Goal: Task Accomplishment & Management: Manage account settings

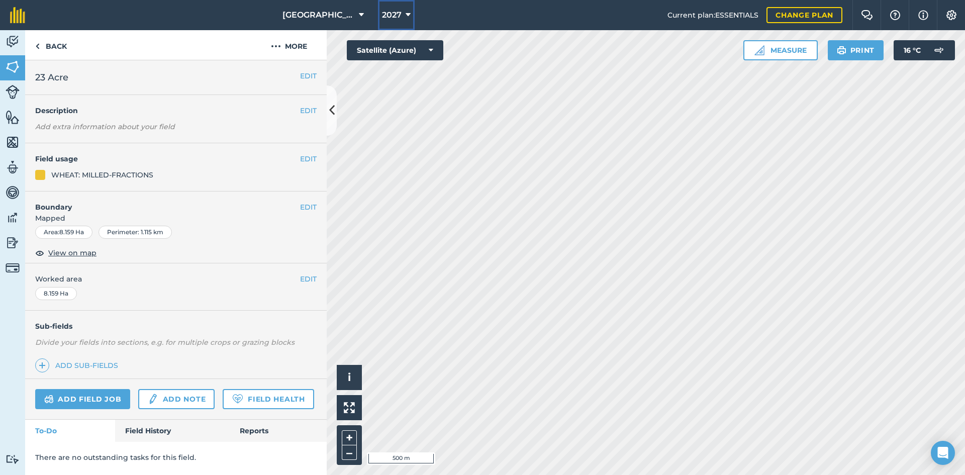
click at [395, 15] on span "2027" at bounding box center [392, 15] width 20 height 12
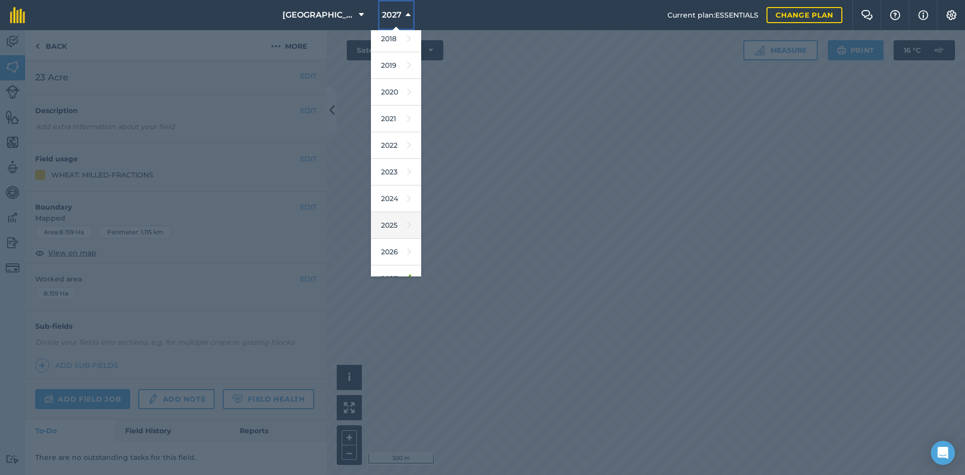
scroll to position [47, 0]
click at [387, 230] on link "2026" at bounding box center [396, 236] width 50 height 27
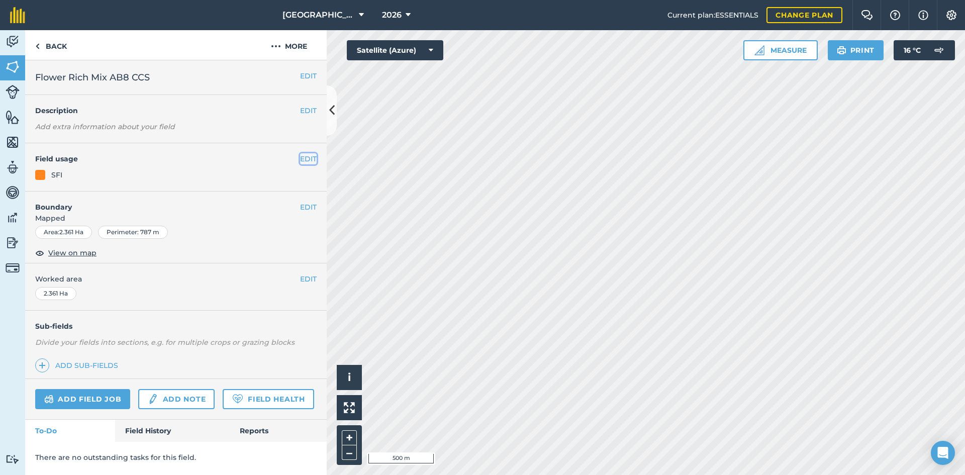
click at [311, 158] on button "EDIT" at bounding box center [308, 158] width 17 height 11
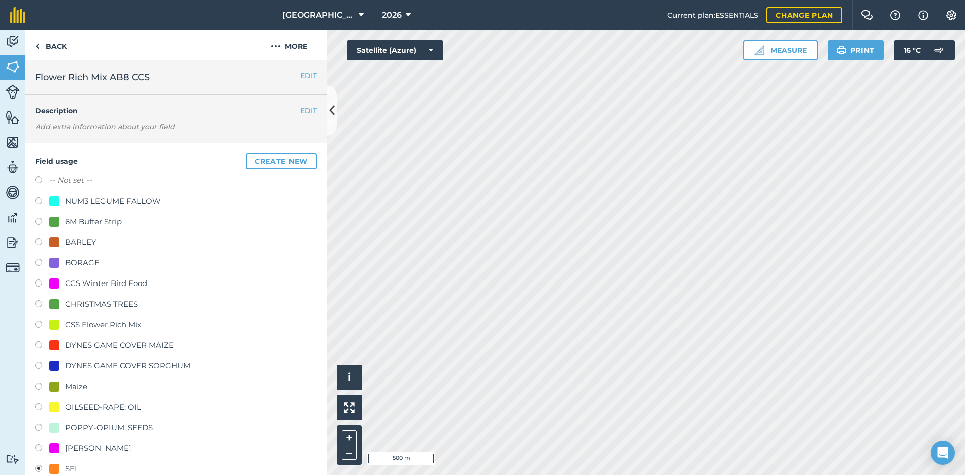
click at [115, 323] on div "CSS Flower Rich Mix" at bounding box center [103, 325] width 76 height 12
radio input "true"
radio input "false"
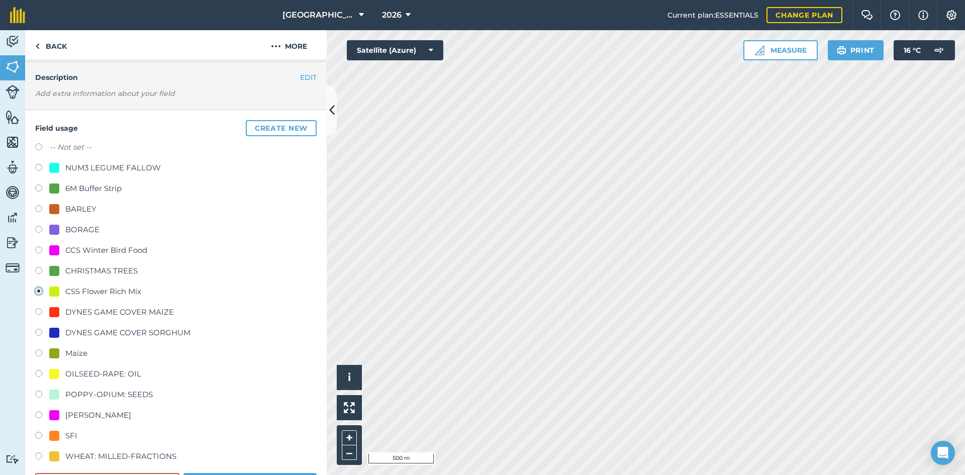
scroll to position [50, 0]
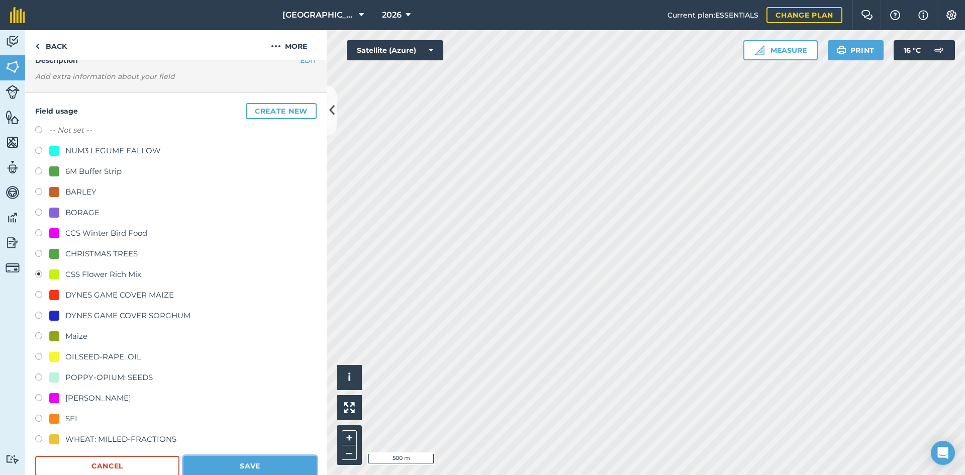
drag, startPoint x: 250, startPoint y: 473, endPoint x: 249, endPoint y: 467, distance: 5.6
click at [250, 472] on button "Save" at bounding box center [249, 466] width 133 height 20
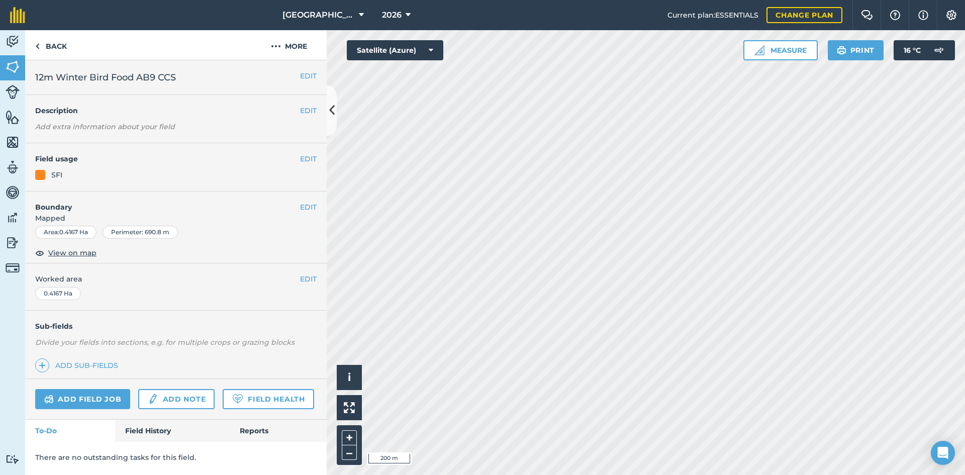
click at [316, 151] on div "EDIT Field usage SFI" at bounding box center [175, 167] width 301 height 48
click at [314, 157] on button "EDIT" at bounding box center [308, 158] width 17 height 11
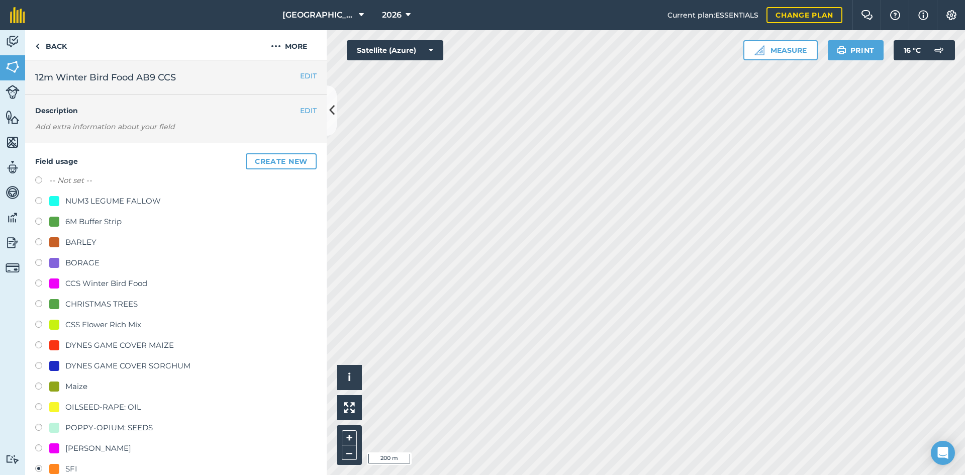
drag, startPoint x: 91, startPoint y: 281, endPoint x: 129, endPoint y: 291, distance: 39.0
click at [92, 281] on div "CCS Winter Bird Food" at bounding box center [106, 283] width 82 height 12
click at [90, 283] on div "CCS Winter Bird Food" at bounding box center [106, 283] width 82 height 12
radio input "true"
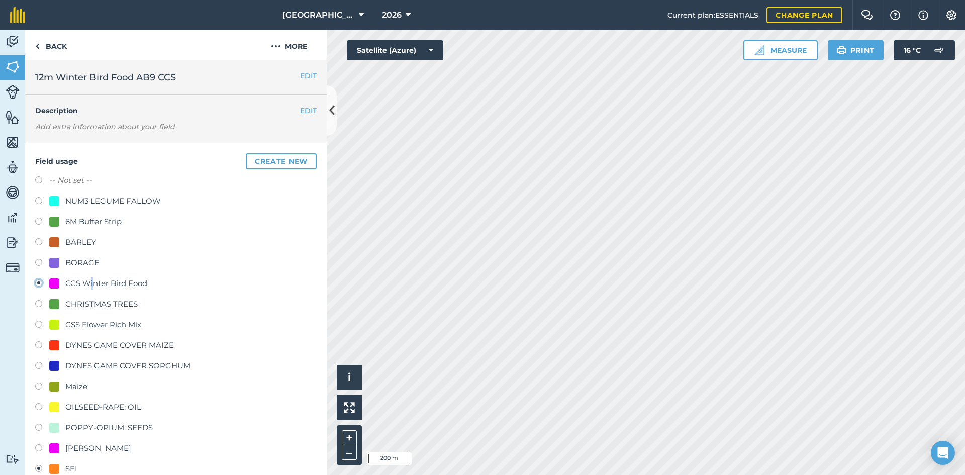
radio input "false"
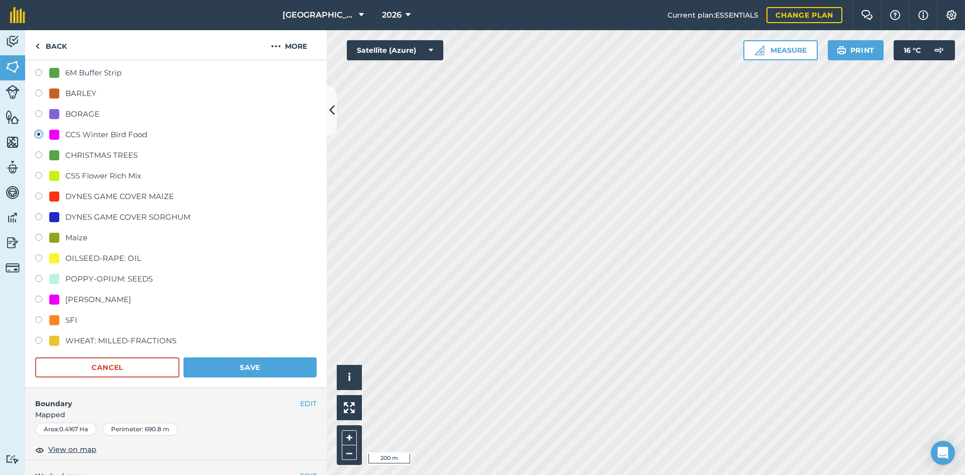
scroll to position [151, 0]
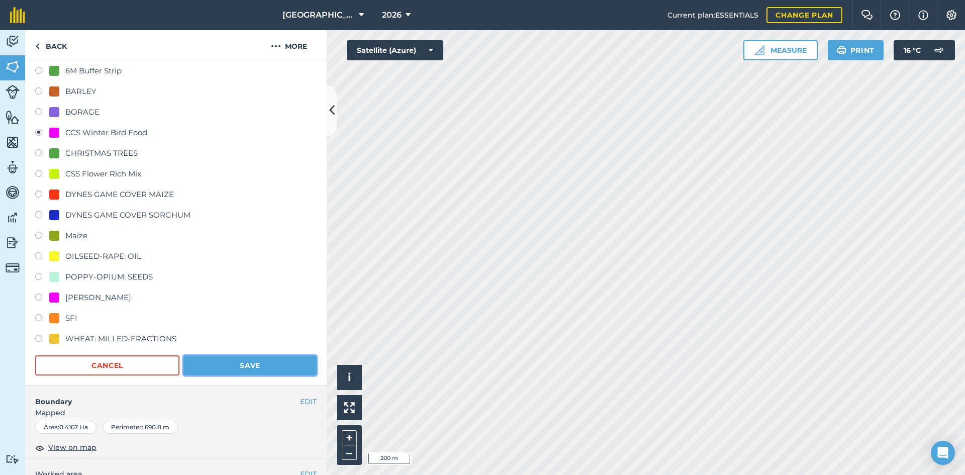
click at [272, 369] on button "Save" at bounding box center [249, 365] width 133 height 20
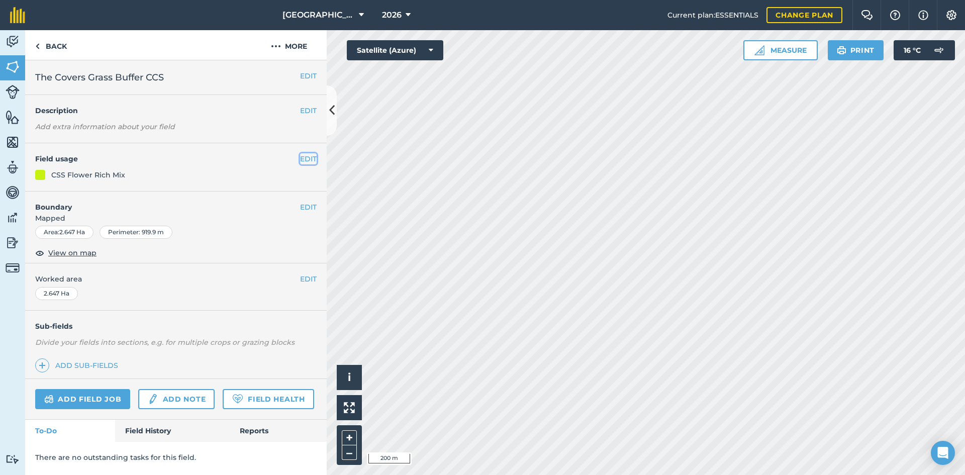
click at [308, 163] on button "EDIT" at bounding box center [308, 158] width 17 height 11
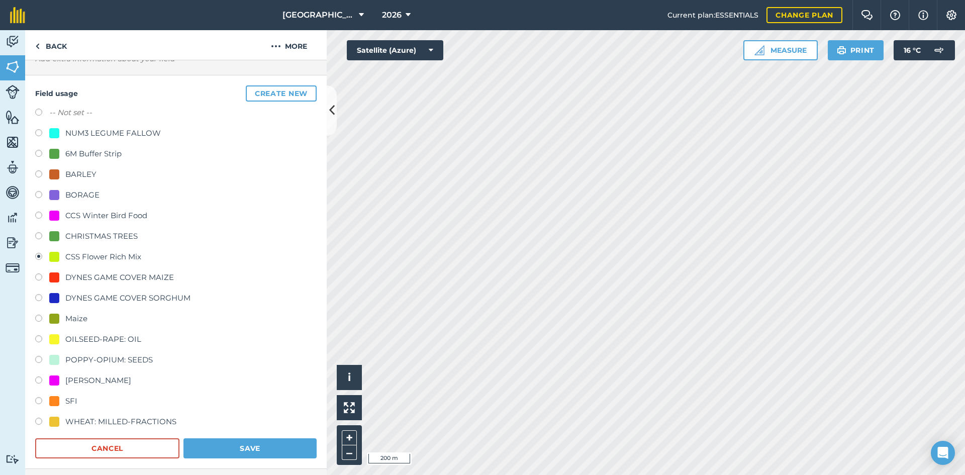
scroll to position [50, 0]
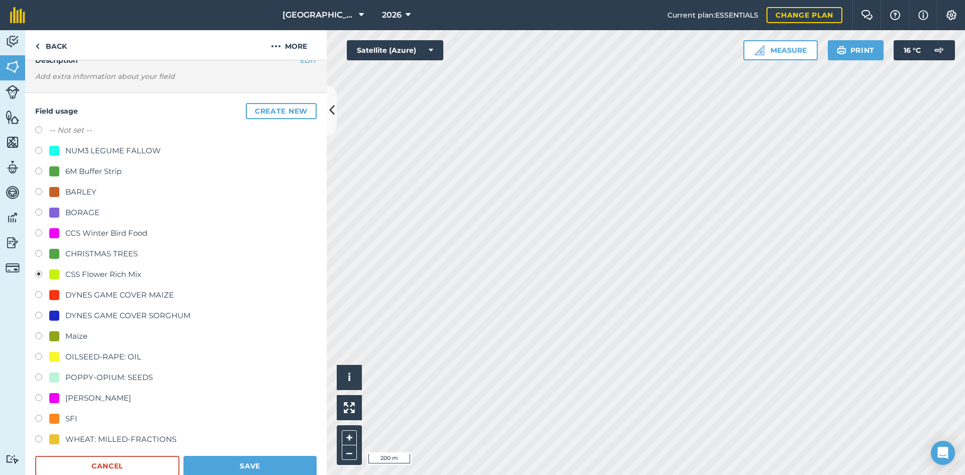
click at [81, 166] on div "6M Buffer Strip" at bounding box center [93, 171] width 56 height 12
radio input "true"
radio input "false"
click at [258, 459] on button "Save" at bounding box center [249, 466] width 133 height 20
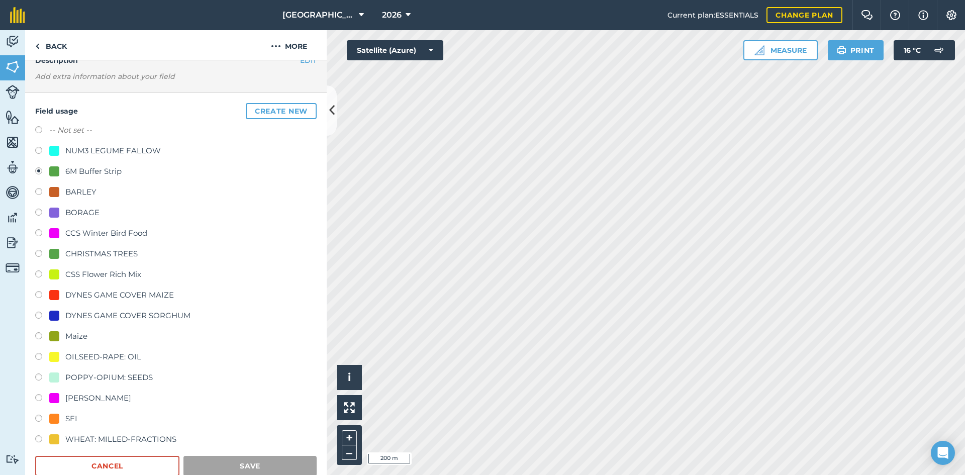
scroll to position [0, 0]
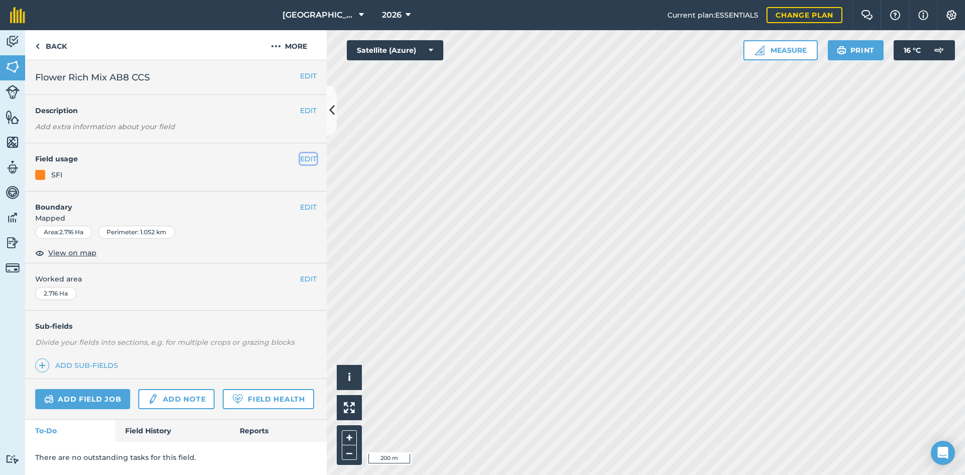
click at [305, 154] on button "EDIT" at bounding box center [308, 158] width 17 height 11
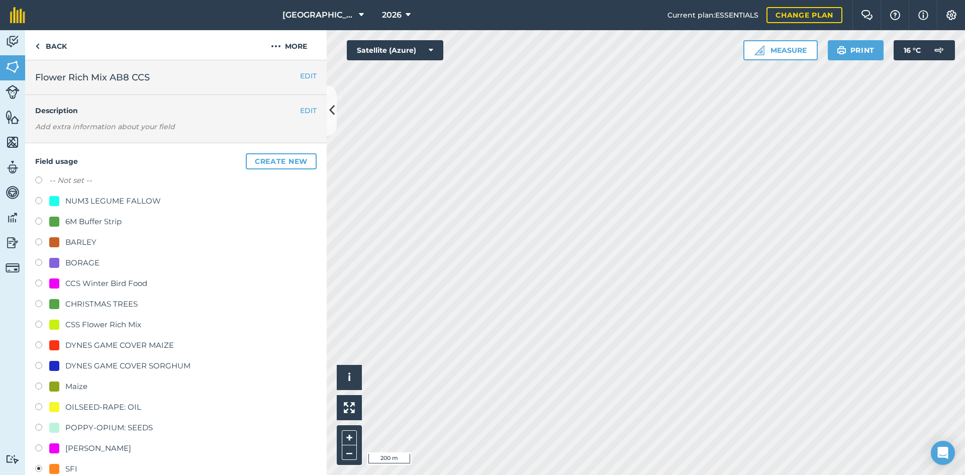
click at [108, 322] on div "CSS Flower Rich Mix" at bounding box center [103, 325] width 76 height 12
radio input "true"
radio input "false"
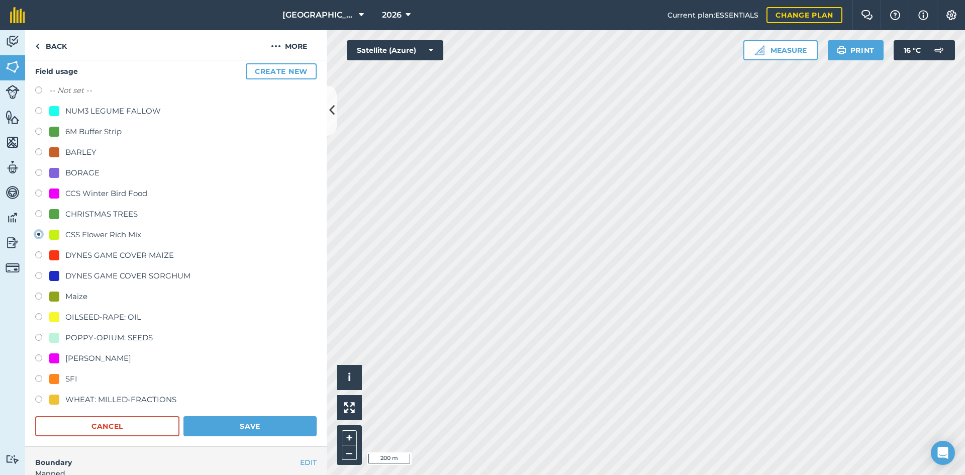
scroll to position [100, 0]
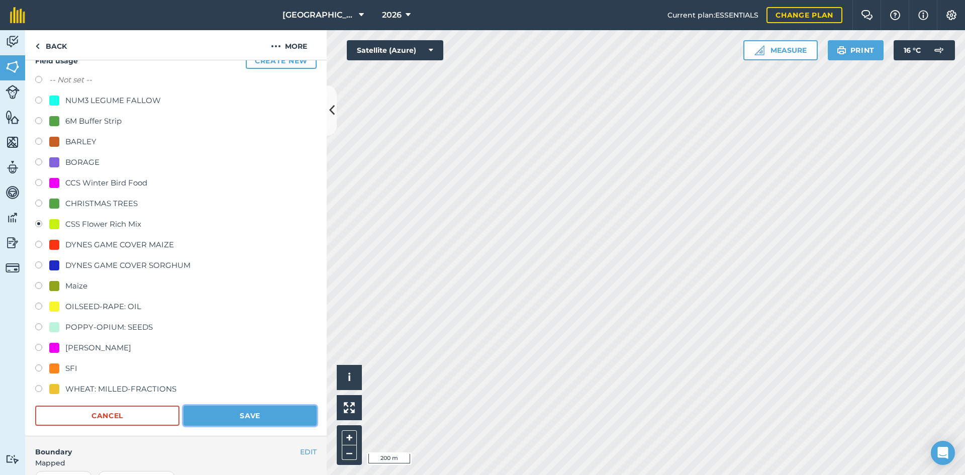
click at [270, 414] on button "Save" at bounding box center [249, 416] width 133 height 20
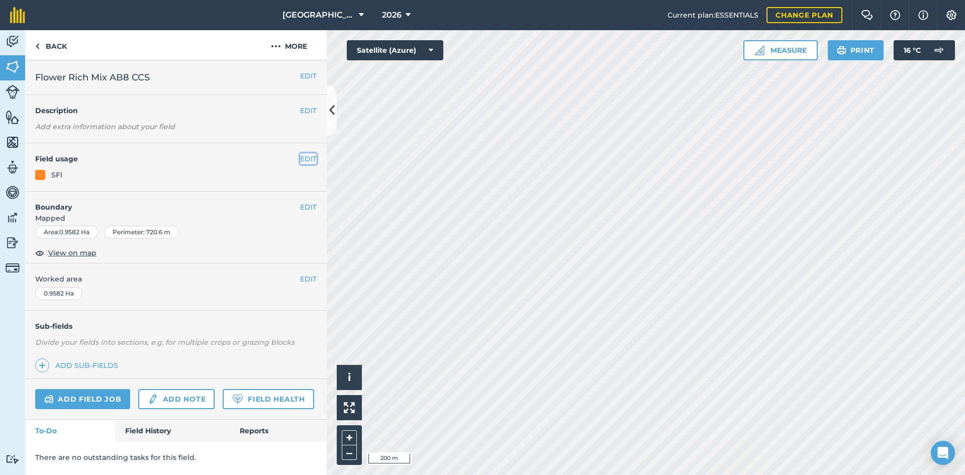
click at [308, 158] on button "EDIT" at bounding box center [308, 158] width 17 height 11
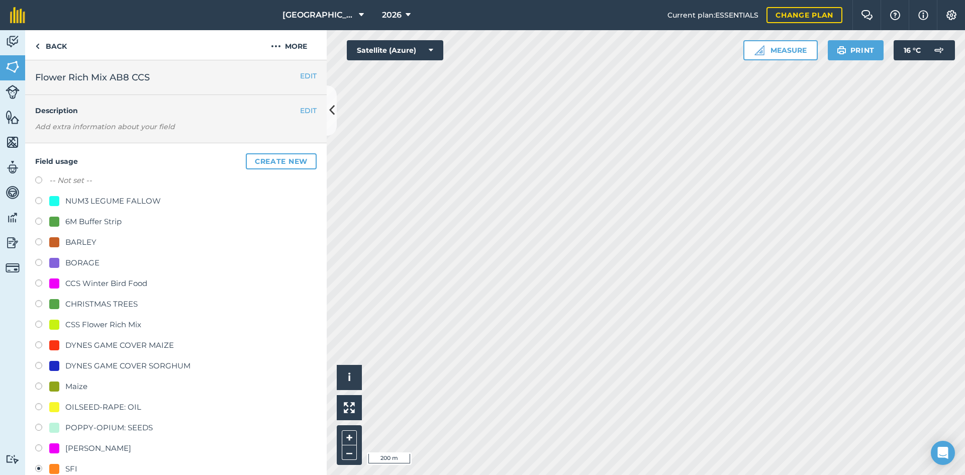
click at [107, 328] on div "CSS Flower Rich Mix" at bounding box center [103, 325] width 76 height 12
radio input "true"
radio input "false"
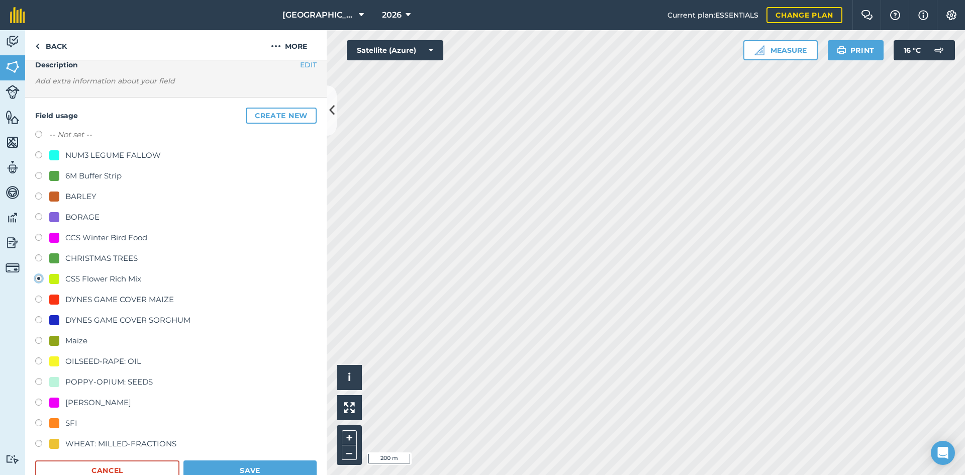
scroll to position [100, 0]
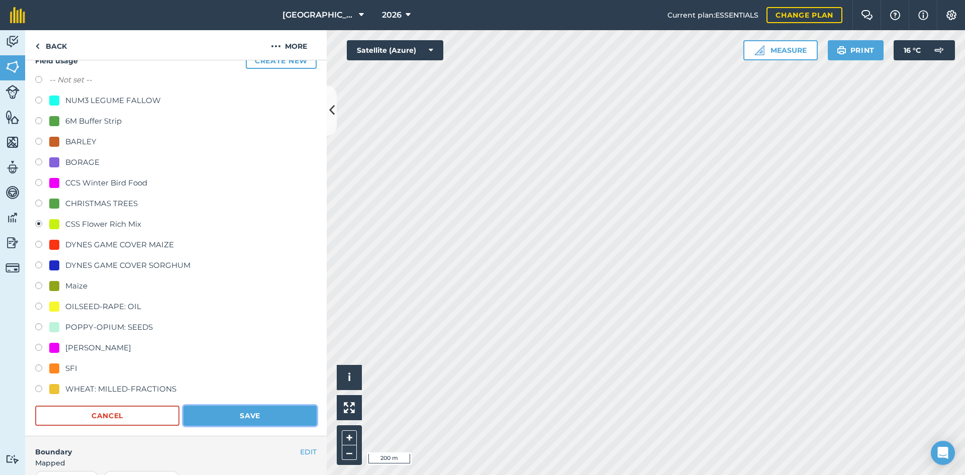
click at [244, 410] on button "Save" at bounding box center [249, 416] width 133 height 20
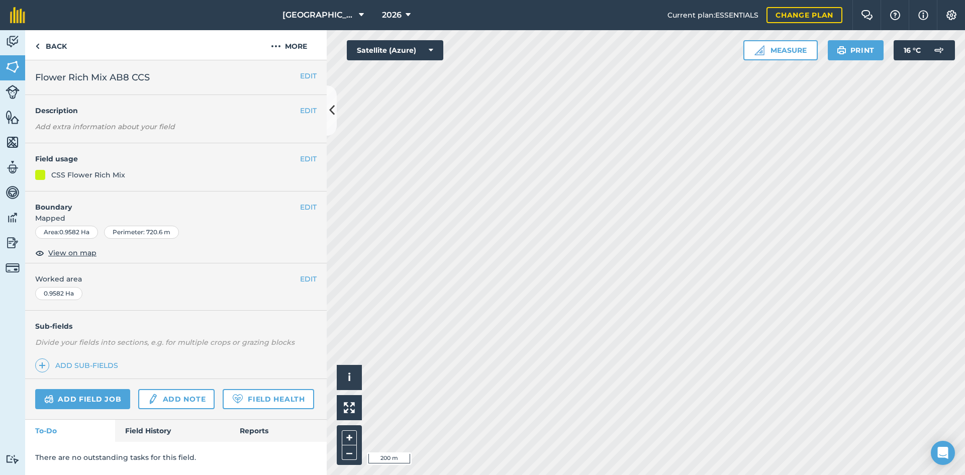
scroll to position [0, 0]
click at [317, 159] on div "EDIT Field usage SFI" at bounding box center [175, 167] width 301 height 48
click at [309, 159] on button "EDIT" at bounding box center [308, 158] width 17 height 11
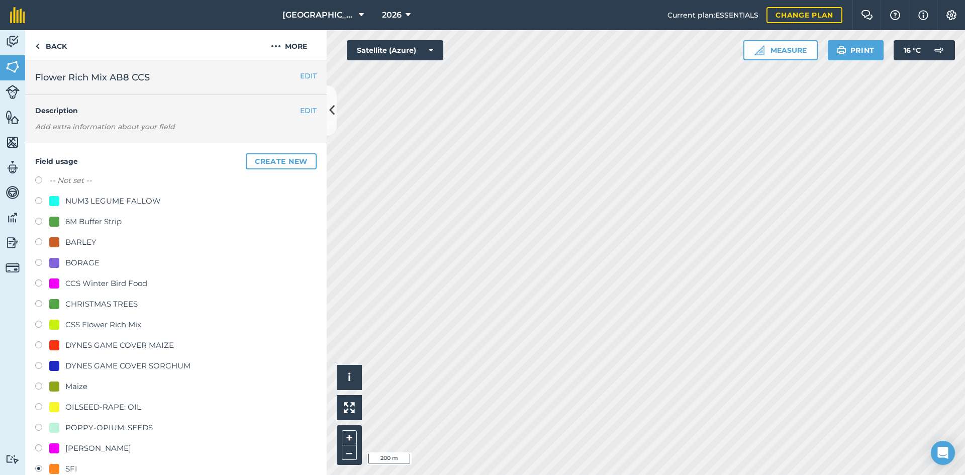
click at [81, 321] on div "CSS Flower Rich Mix" at bounding box center [103, 325] width 76 height 12
radio input "true"
radio input "false"
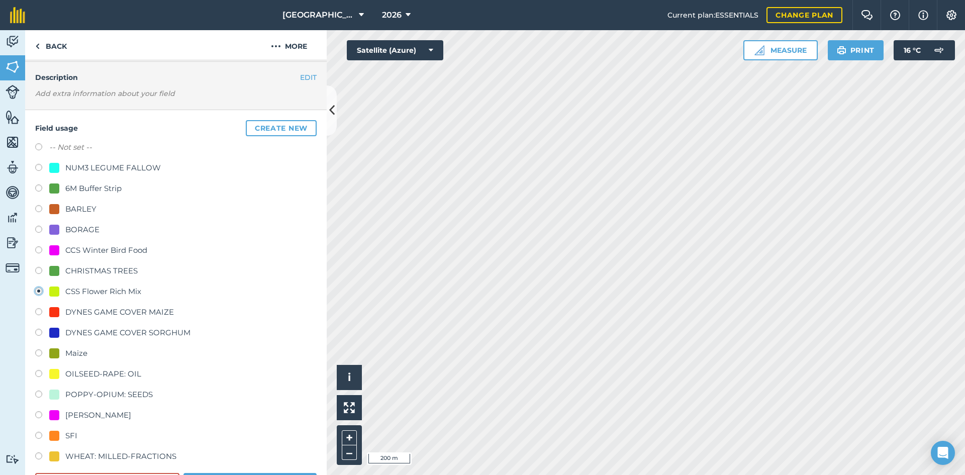
scroll to position [50, 0]
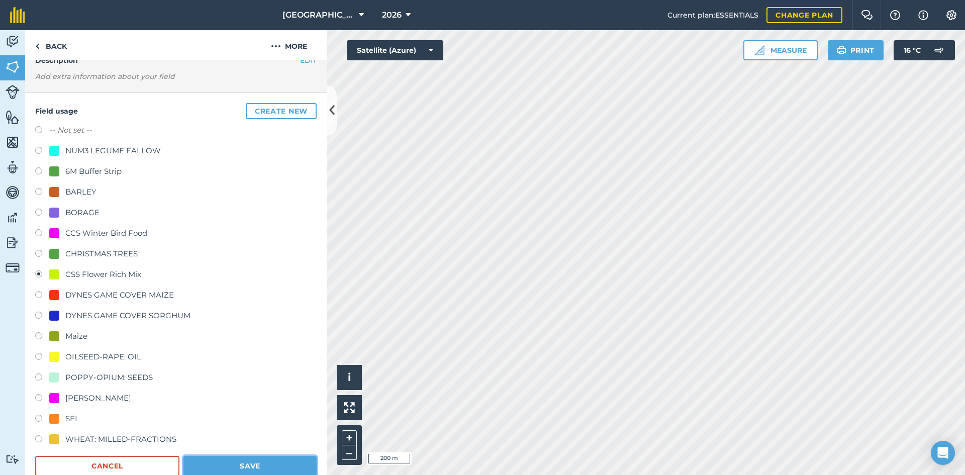
click at [248, 461] on button "Save" at bounding box center [249, 466] width 133 height 20
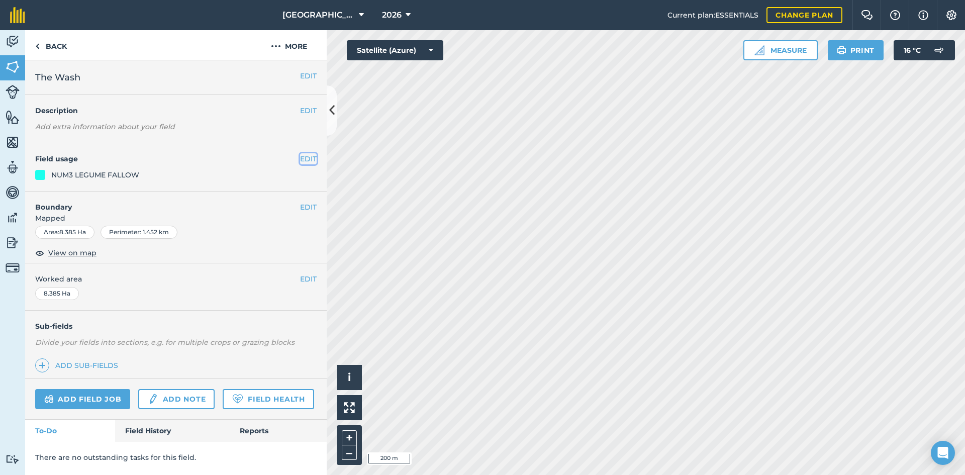
click at [305, 159] on button "EDIT" at bounding box center [308, 158] width 17 height 11
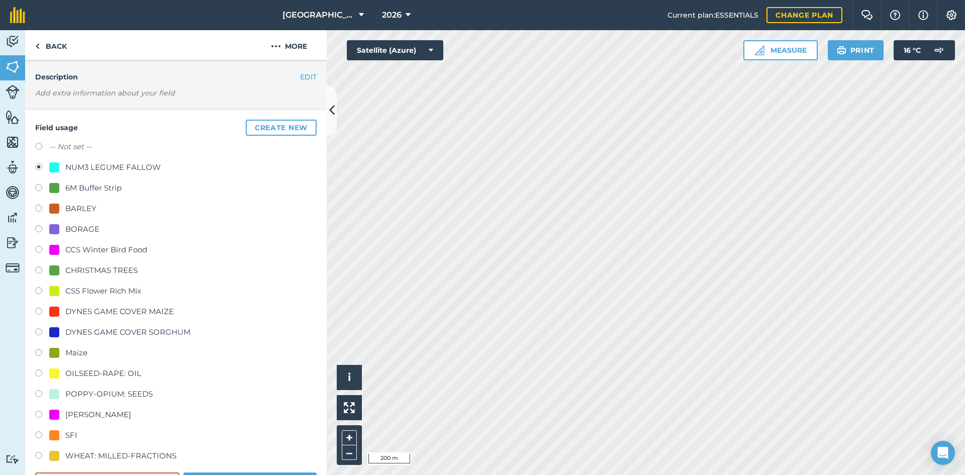
scroll to position [50, 0]
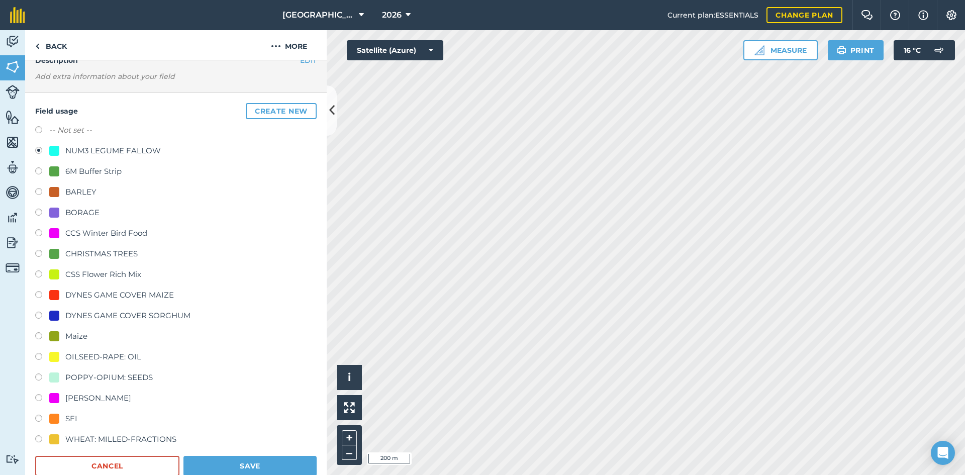
click at [102, 439] on div "WHEAT: MILLED-FRACTIONS" at bounding box center [120, 439] width 111 height 12
click at [223, 458] on button "Save" at bounding box center [249, 466] width 133 height 20
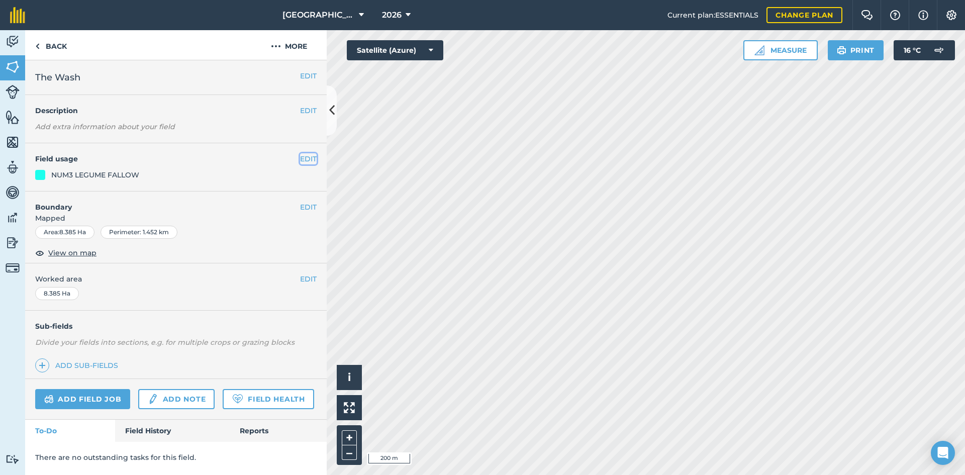
click at [311, 162] on button "EDIT" at bounding box center [308, 158] width 17 height 11
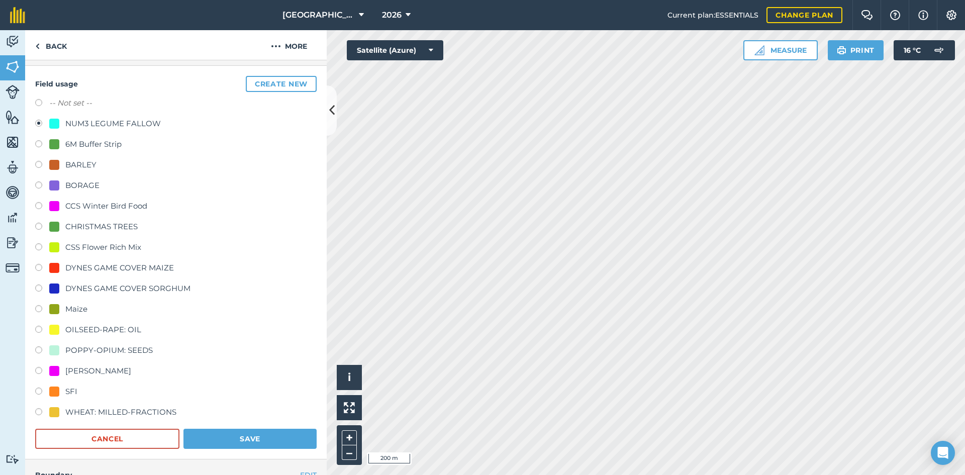
scroll to position [201, 0]
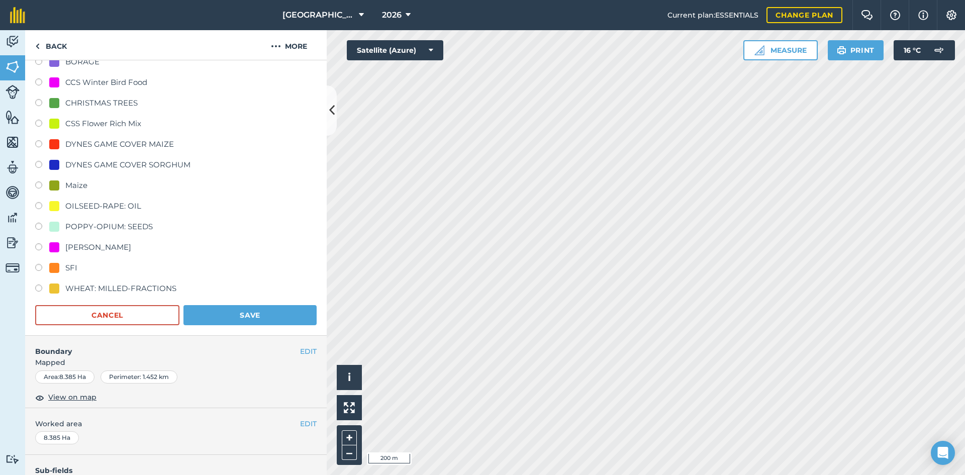
click at [76, 287] on div "WHEAT: MILLED-FRACTIONS" at bounding box center [120, 288] width 111 height 12
radio input "true"
radio input "false"
click at [226, 315] on button "Save" at bounding box center [249, 315] width 133 height 20
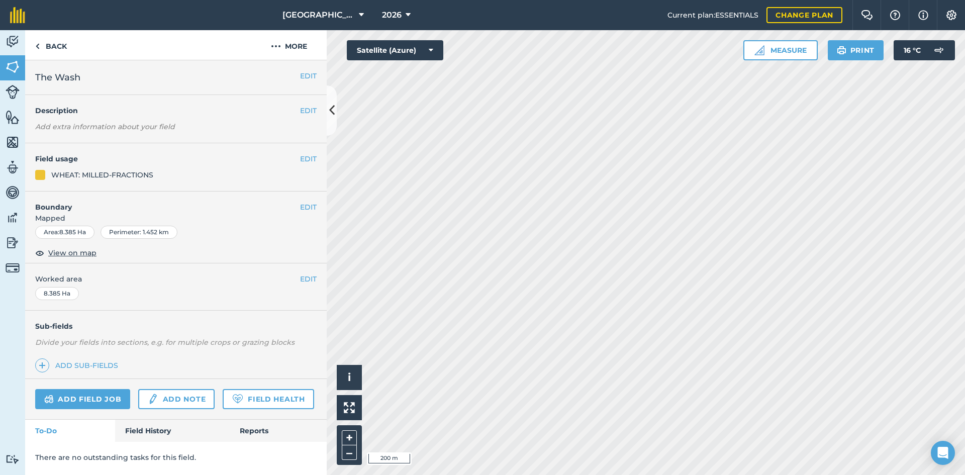
scroll to position [0, 0]
click at [307, 156] on button "EDIT" at bounding box center [308, 158] width 17 height 11
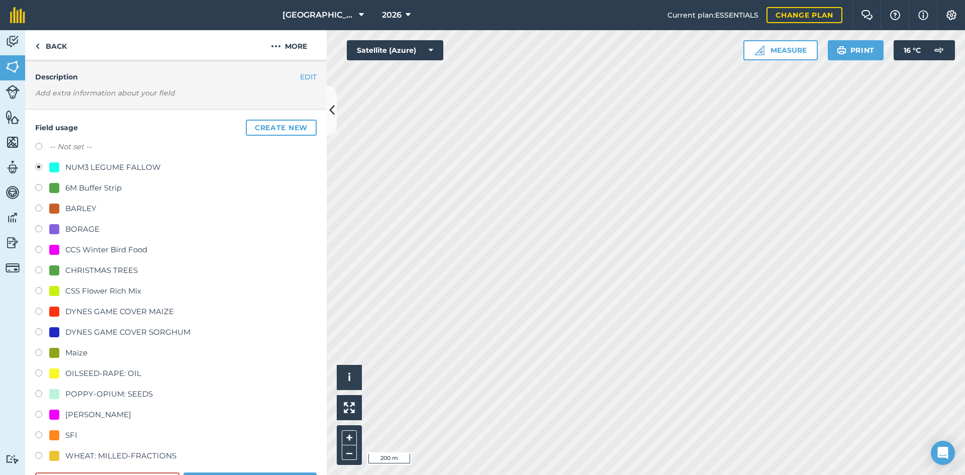
scroll to position [50, 0]
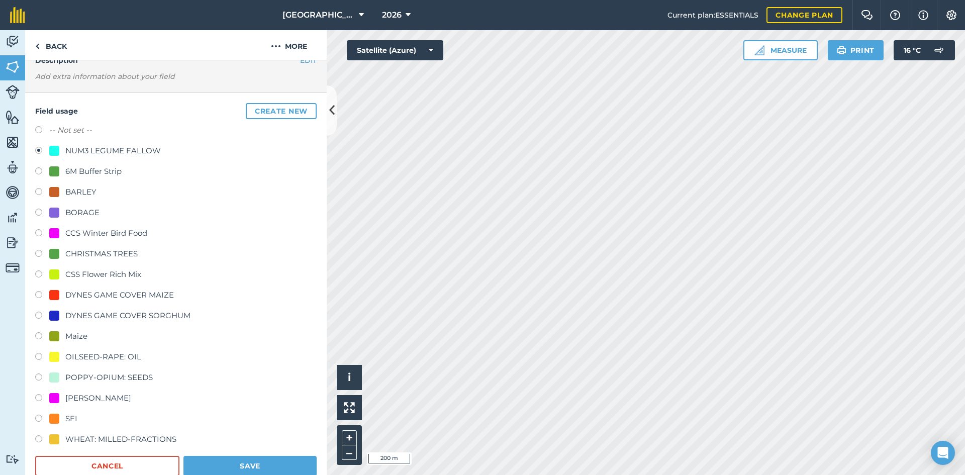
click at [86, 442] on div "WHEAT: MILLED-FRACTIONS" at bounding box center [120, 439] width 111 height 12
radio input "true"
radio input "false"
click at [237, 458] on button "Save" at bounding box center [249, 466] width 133 height 20
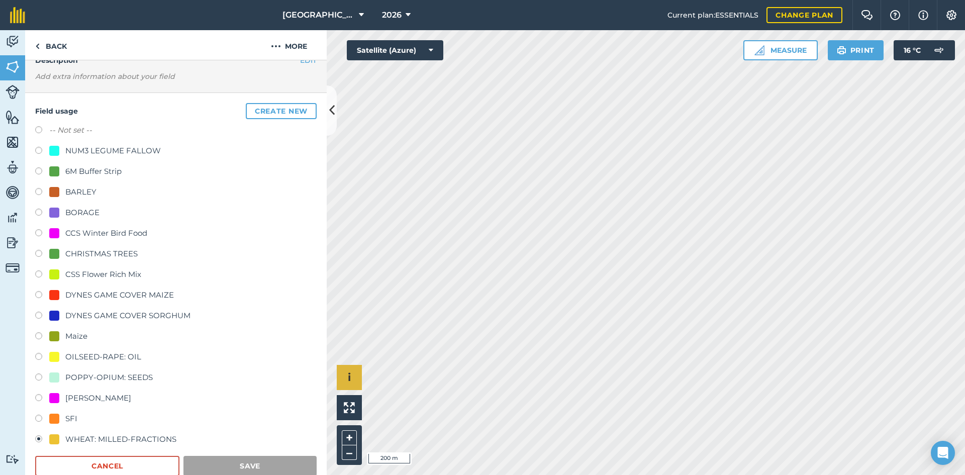
scroll to position [0, 0]
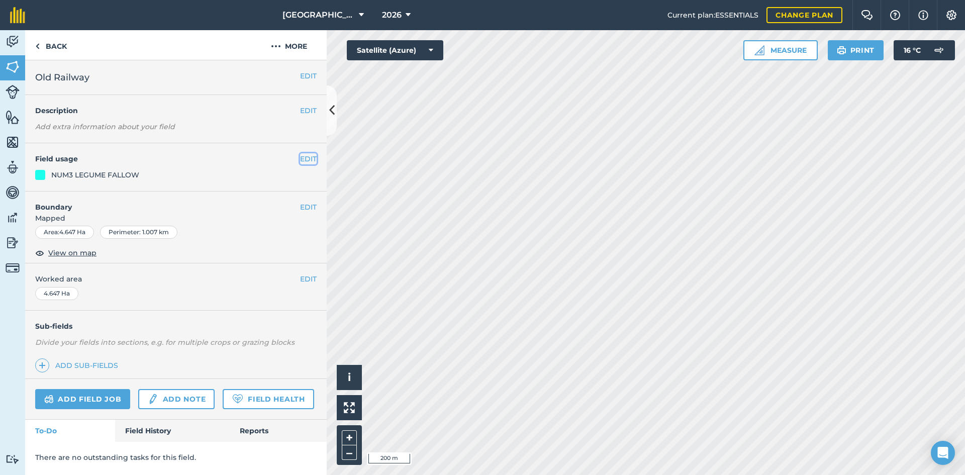
click at [305, 153] on button "EDIT" at bounding box center [308, 158] width 17 height 11
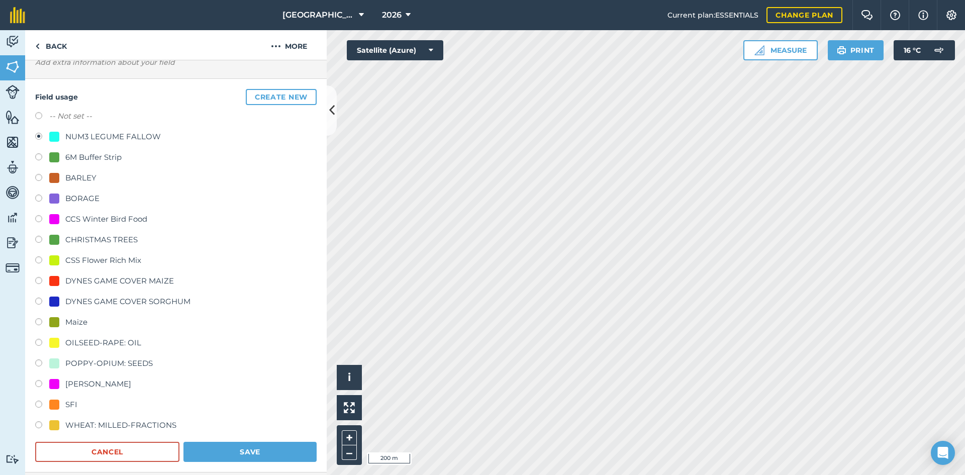
scroll to position [201, 0]
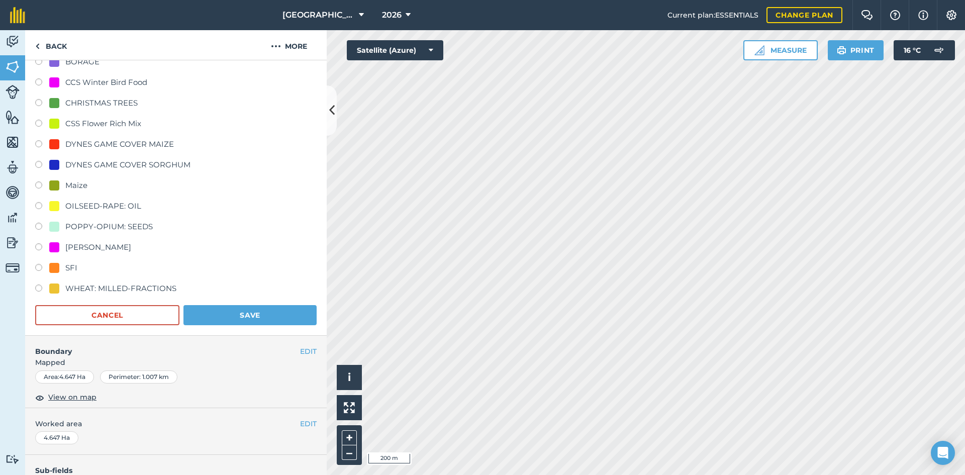
click at [103, 291] on div "WHEAT: MILLED-FRACTIONS" at bounding box center [120, 288] width 111 height 12
radio input "true"
radio input "false"
click at [263, 316] on button "Save" at bounding box center [249, 315] width 133 height 20
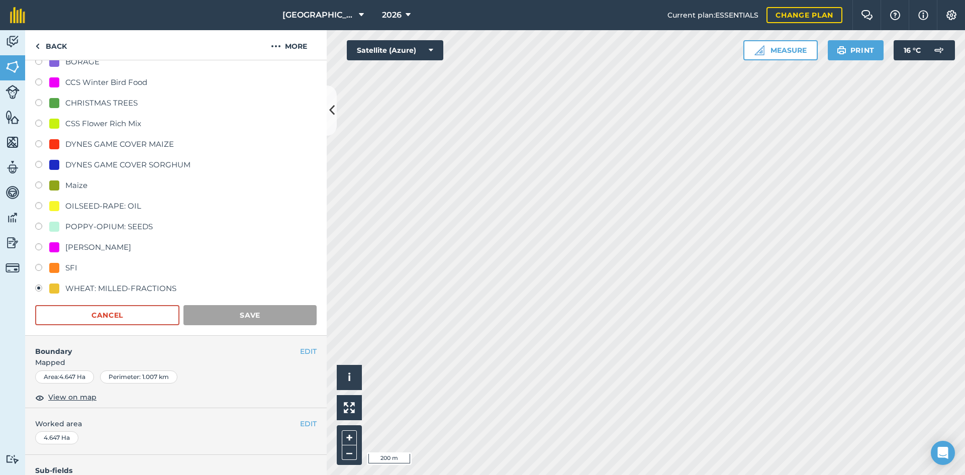
scroll to position [0, 0]
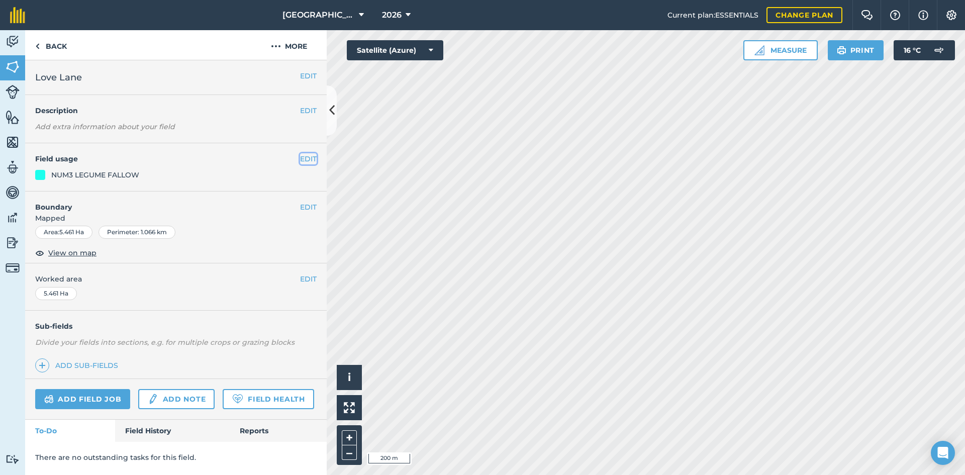
click at [313, 155] on button "EDIT" at bounding box center [308, 158] width 17 height 11
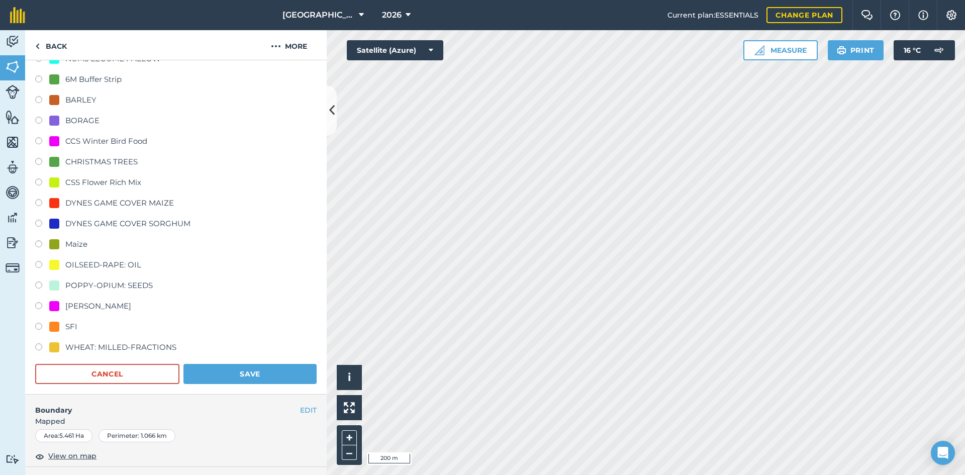
scroll to position [151, 0]
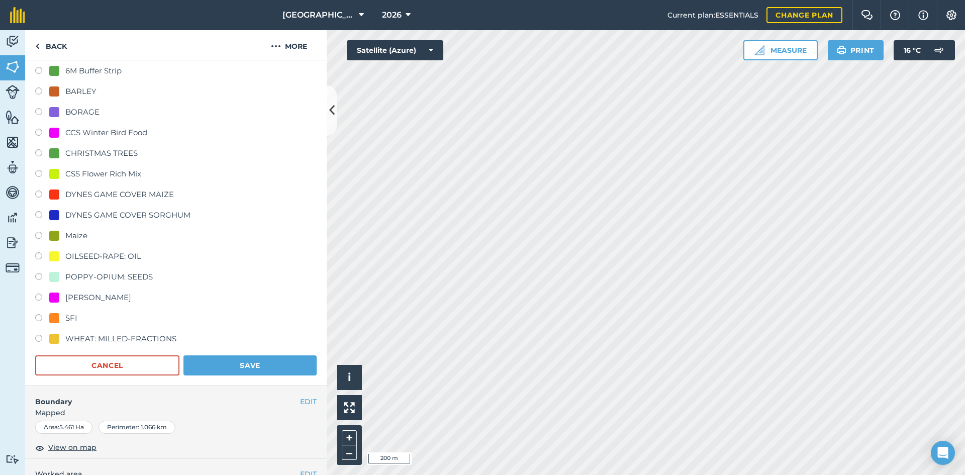
click at [85, 338] on div "WHEAT: MILLED-FRACTIONS" at bounding box center [120, 339] width 111 height 12
radio input "true"
radio input "false"
click at [220, 359] on button "Save" at bounding box center [249, 365] width 133 height 20
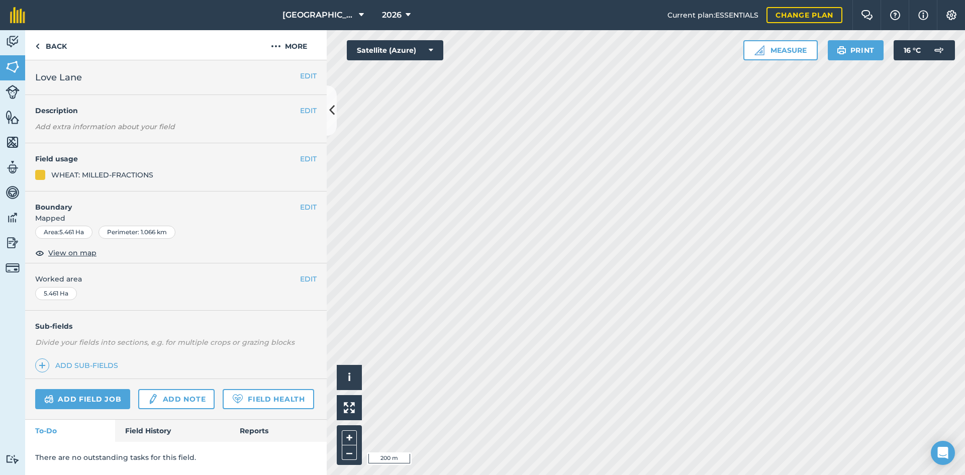
scroll to position [0, 0]
click at [301, 160] on button "EDIT" at bounding box center [308, 158] width 17 height 11
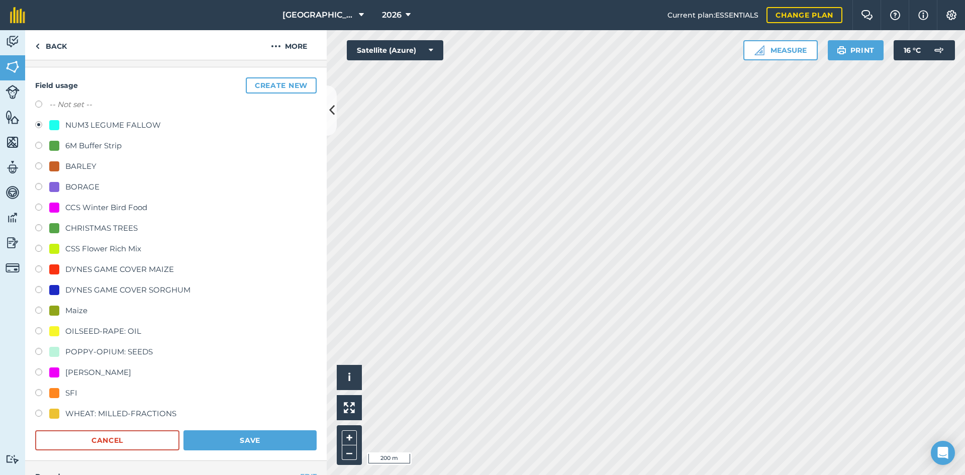
scroll to position [151, 0]
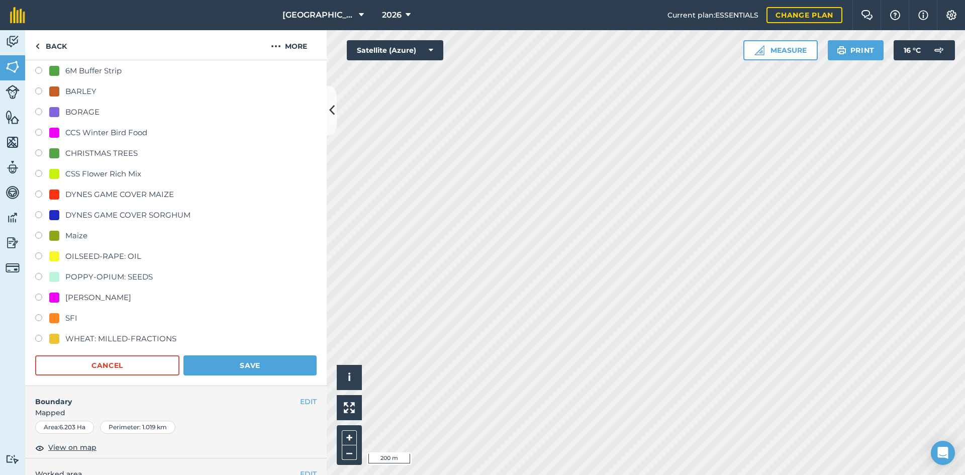
drag, startPoint x: 129, startPoint y: 337, endPoint x: 155, endPoint y: 339, distance: 25.7
click at [130, 337] on div "WHEAT: MILLED-FRACTIONS" at bounding box center [120, 339] width 111 height 12
radio input "true"
radio input "false"
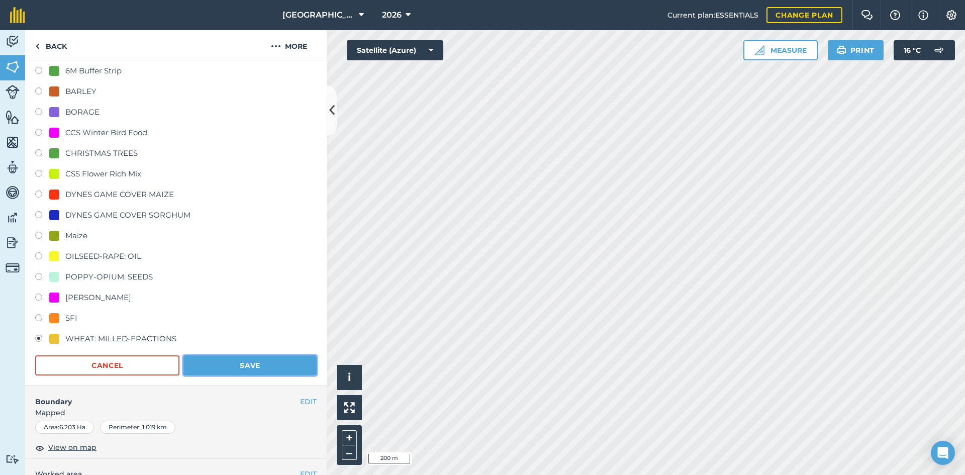
click at [252, 361] on button "Save" at bounding box center [249, 365] width 133 height 20
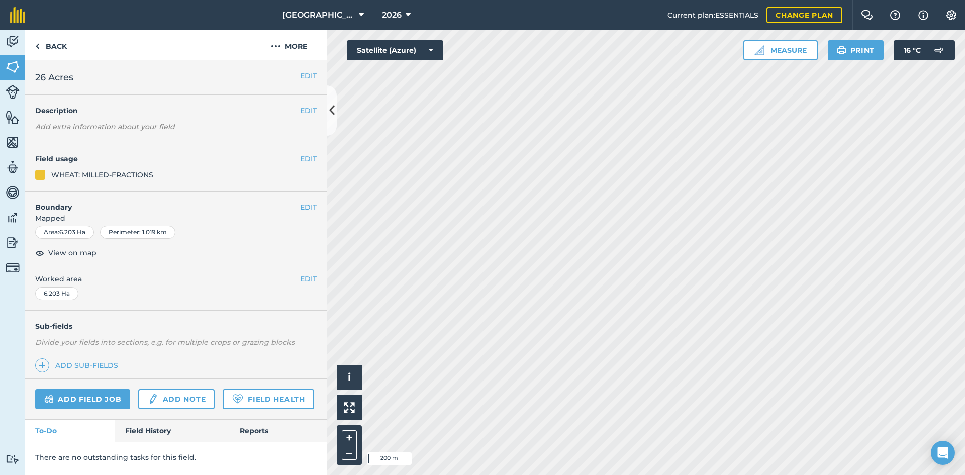
scroll to position [0, 0]
click at [300, 151] on div "EDIT Field usage WHEAT: MILLED-FRACTIONS" at bounding box center [175, 167] width 301 height 48
click at [300, 156] on button "EDIT" at bounding box center [308, 158] width 17 height 11
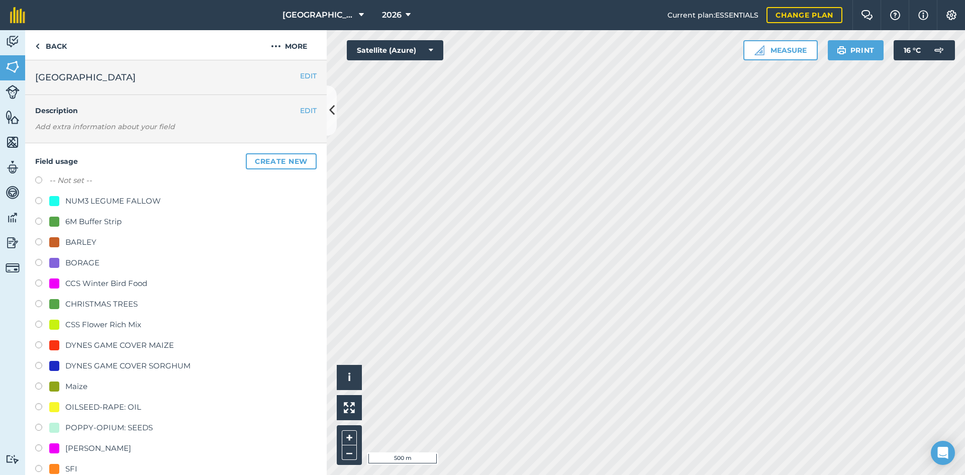
click at [154, 201] on div "NUM3 LEGUME FALLOW" at bounding box center [112, 201] width 95 height 12
radio input "true"
radio input "false"
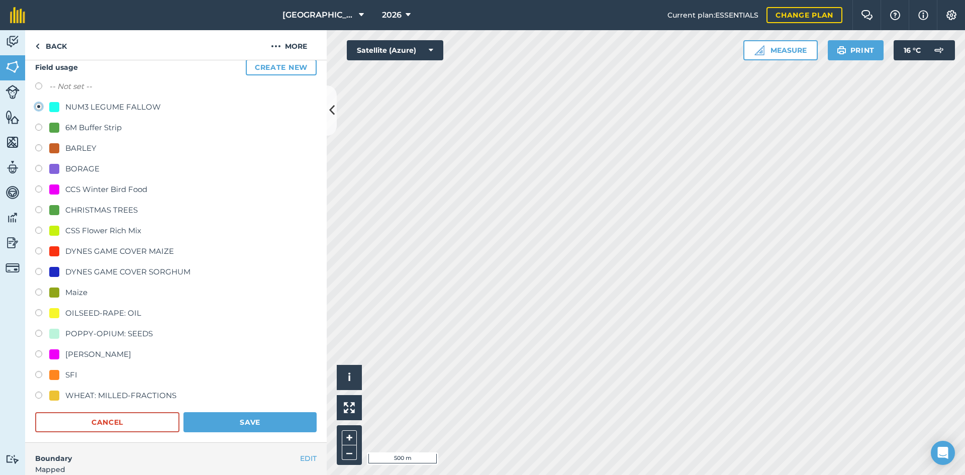
scroll to position [251, 0]
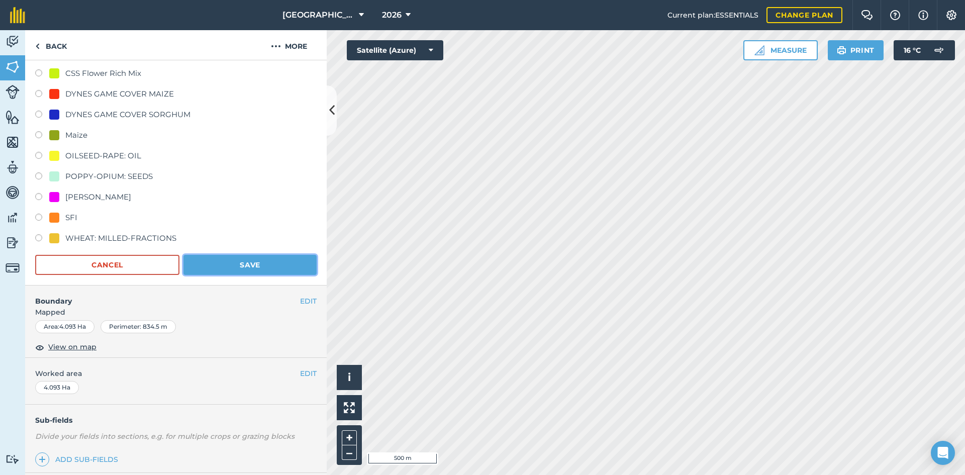
click at [282, 266] on button "Save" at bounding box center [249, 265] width 133 height 20
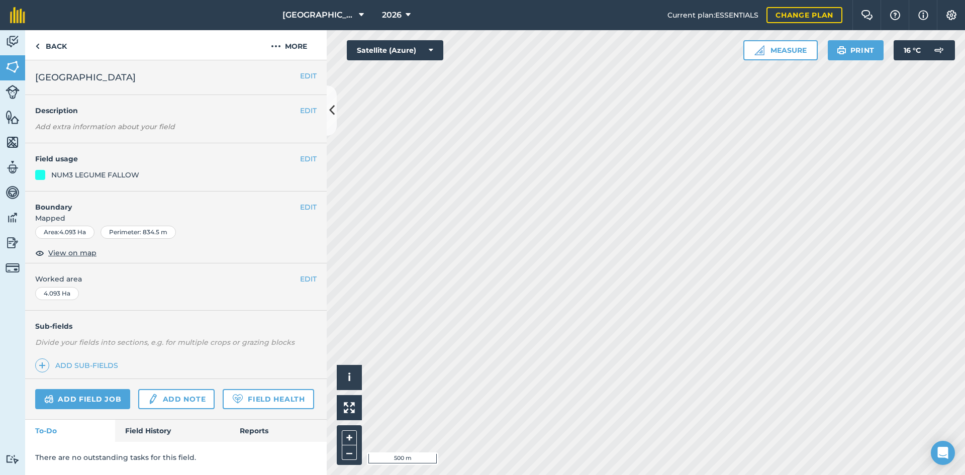
scroll to position [0, 0]
click at [312, 158] on button "EDIT" at bounding box center [308, 158] width 17 height 11
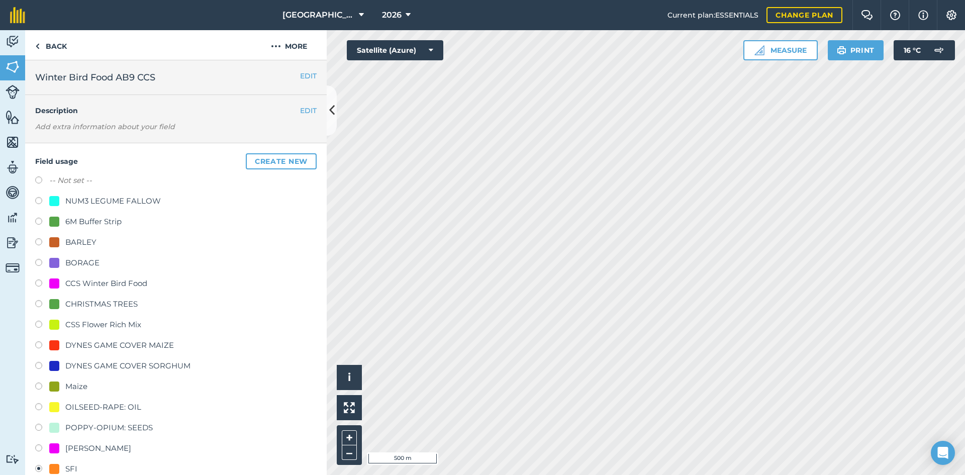
click at [85, 280] on div "CCS Winter Bird Food" at bounding box center [106, 283] width 82 height 12
radio input "true"
radio input "false"
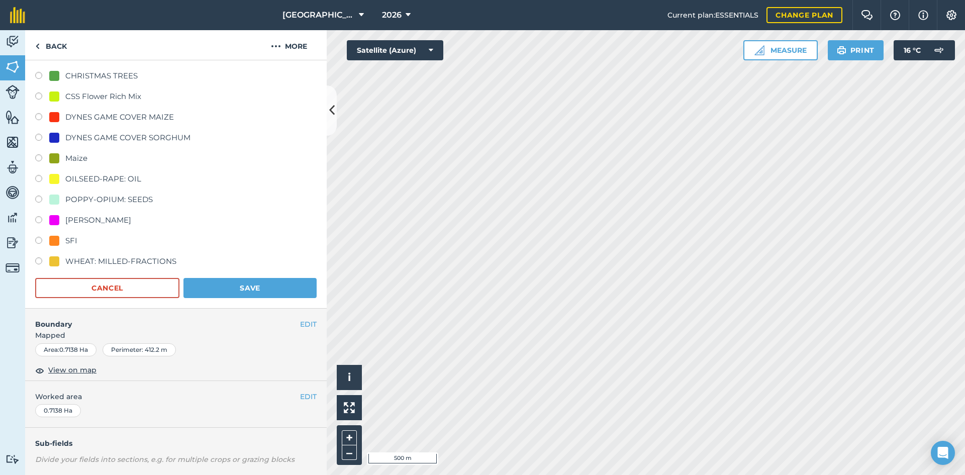
scroll to position [301, 0]
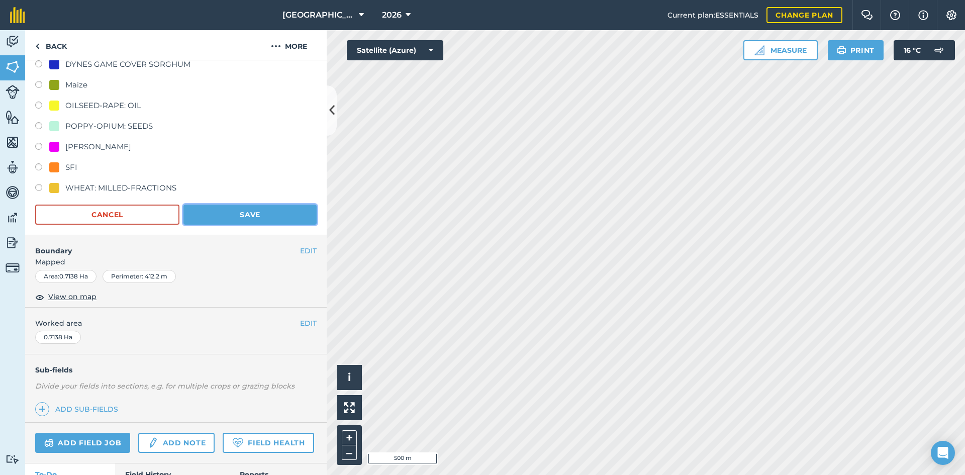
click at [271, 218] on button "Save" at bounding box center [249, 215] width 133 height 20
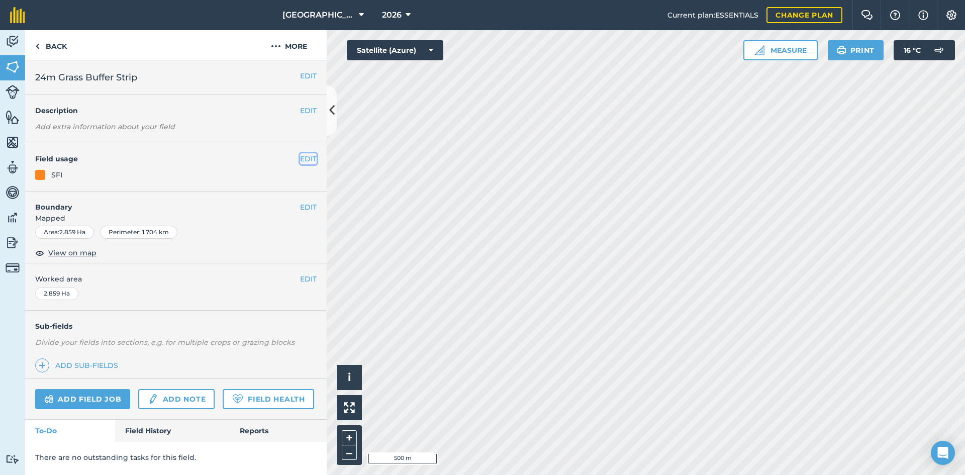
click at [306, 159] on button "EDIT" at bounding box center [308, 158] width 17 height 11
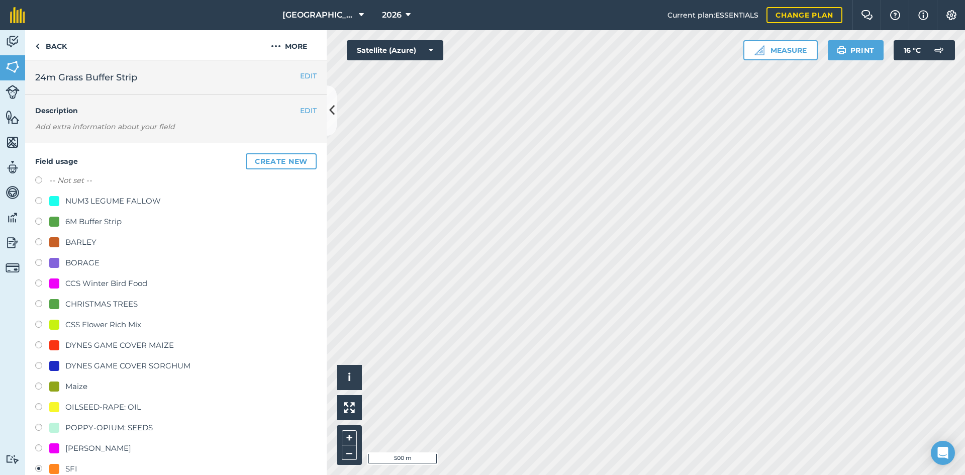
click at [84, 228] on div "6M Buffer Strip" at bounding box center [175, 223] width 281 height 15
click at [96, 223] on div "6M Buffer Strip" at bounding box center [93, 222] width 56 height 12
radio input "true"
radio input "false"
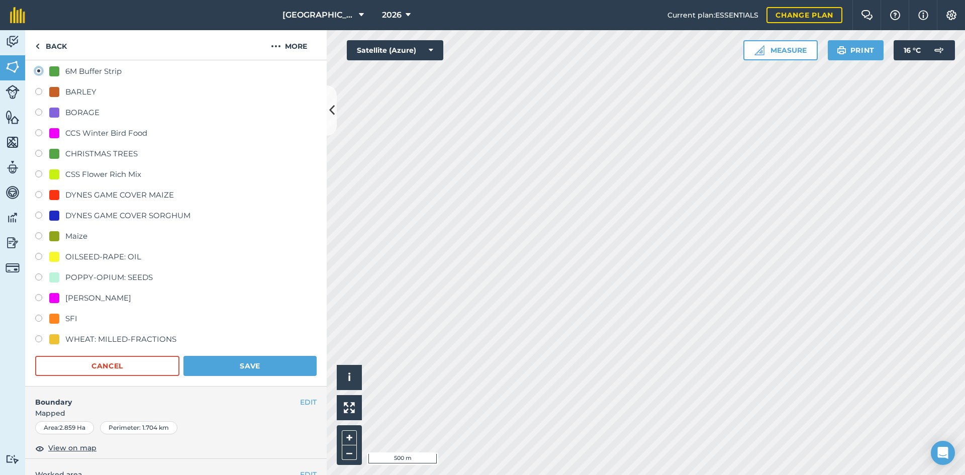
scroll to position [151, 0]
click at [275, 361] on button "Save" at bounding box center [249, 365] width 133 height 20
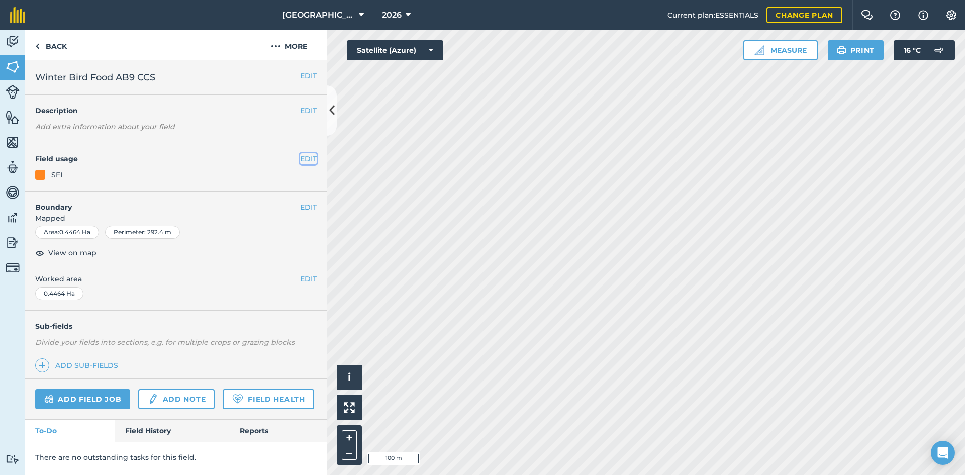
click at [303, 160] on button "EDIT" at bounding box center [308, 158] width 17 height 11
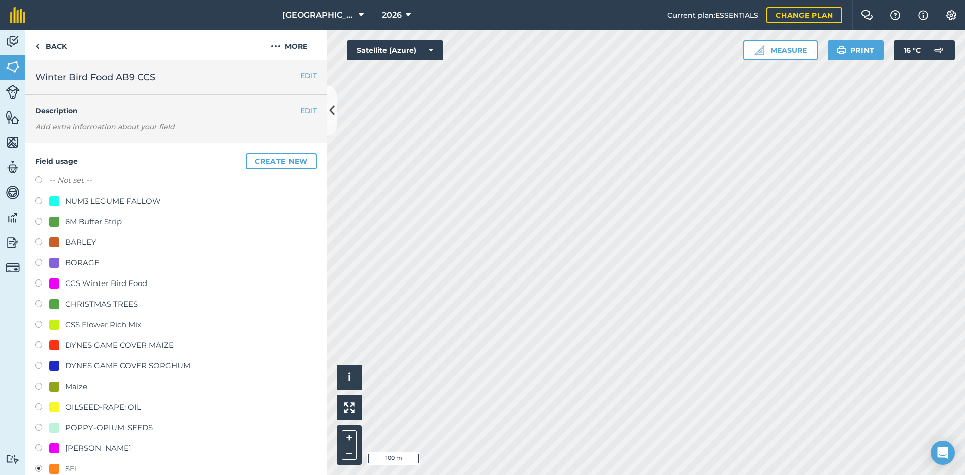
click at [102, 281] on div "CCS Winter Bird Food" at bounding box center [106, 283] width 82 height 12
radio input "true"
radio input "false"
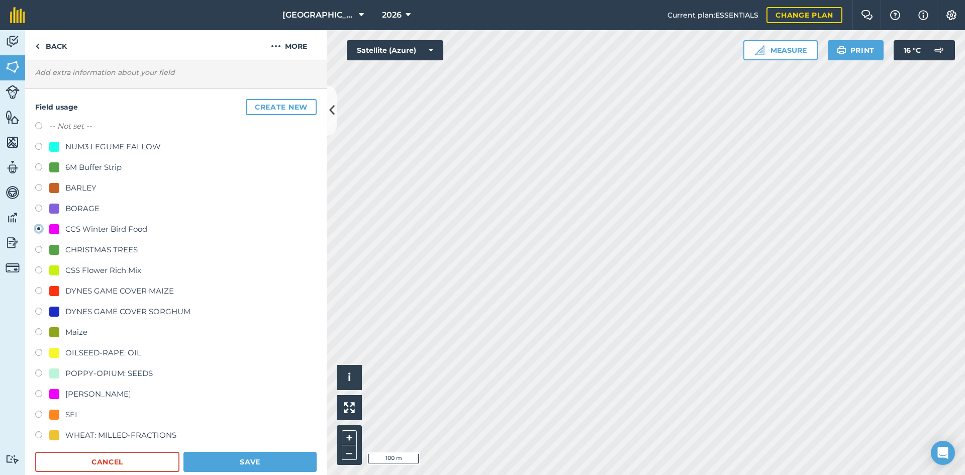
scroll to position [151, 0]
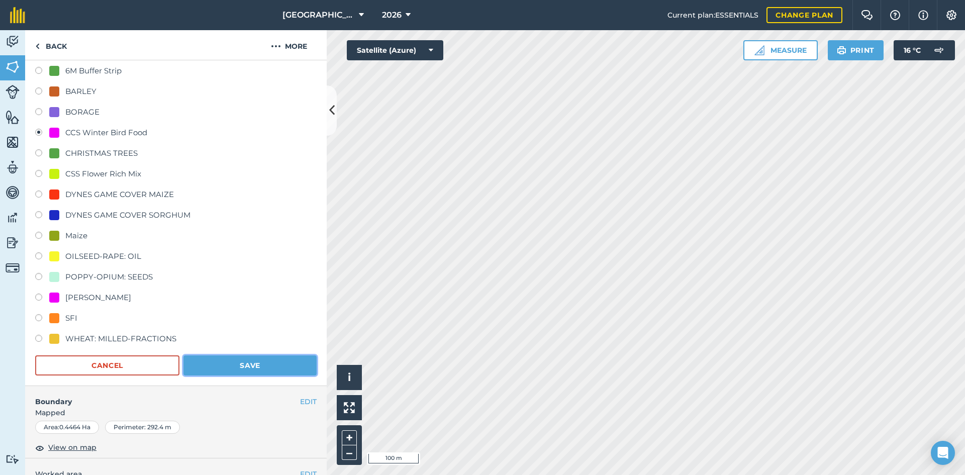
click at [253, 360] on button "Save" at bounding box center [249, 365] width 133 height 20
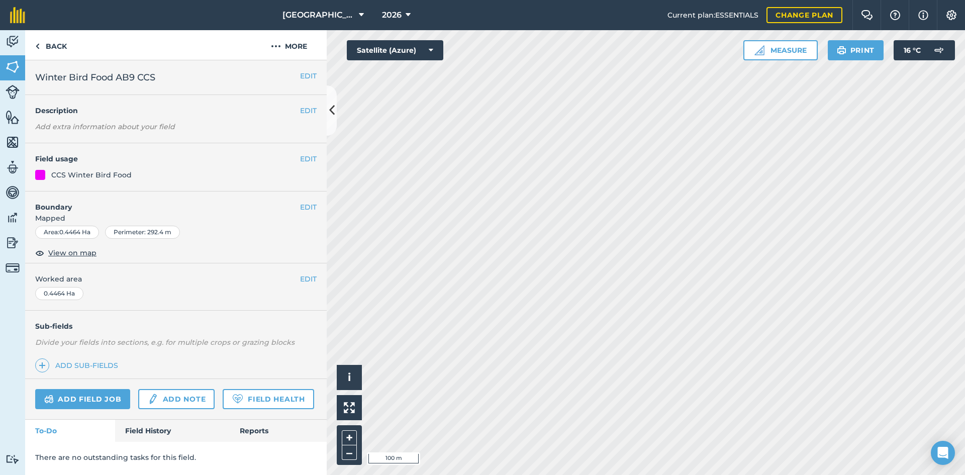
scroll to position [0, 0]
